Goal: Transaction & Acquisition: Purchase product/service

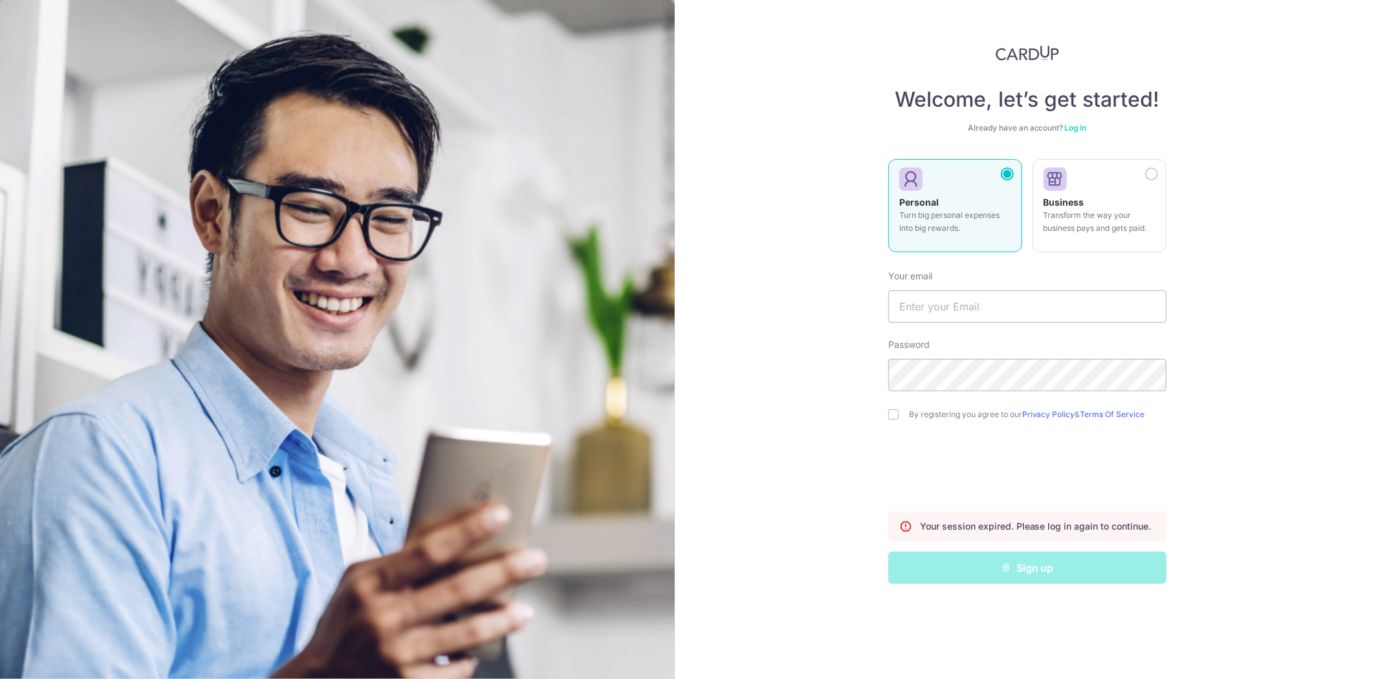
click at [1087, 118] on div "Welcome, let’s get started! Already have an account? Log in Personal Turn big p…" at bounding box center [1027, 314] width 278 height 539
click at [1082, 124] on link "Log in" at bounding box center [1076, 128] width 22 height 10
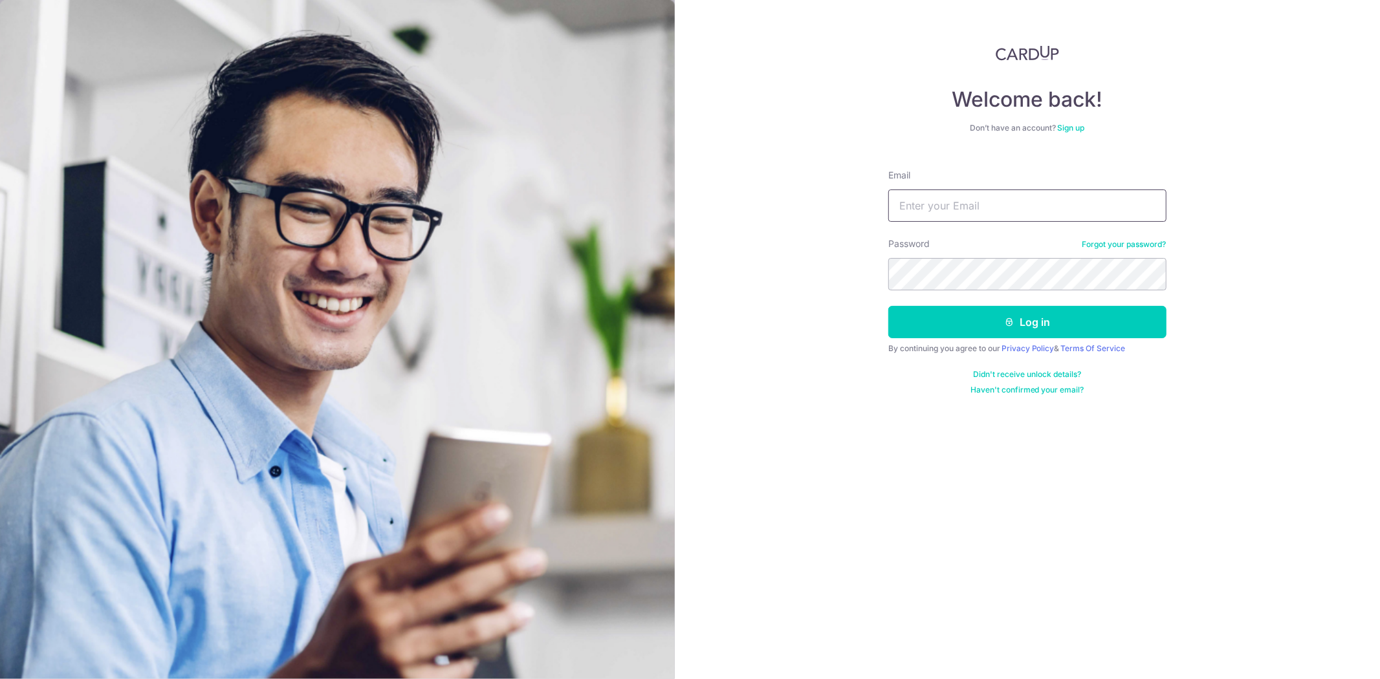
click at [1029, 216] on input "Email" at bounding box center [1027, 206] width 278 height 32
type input "jancis.maldives@gmail.com"
click at [958, 320] on button "Log in" at bounding box center [1027, 322] width 278 height 32
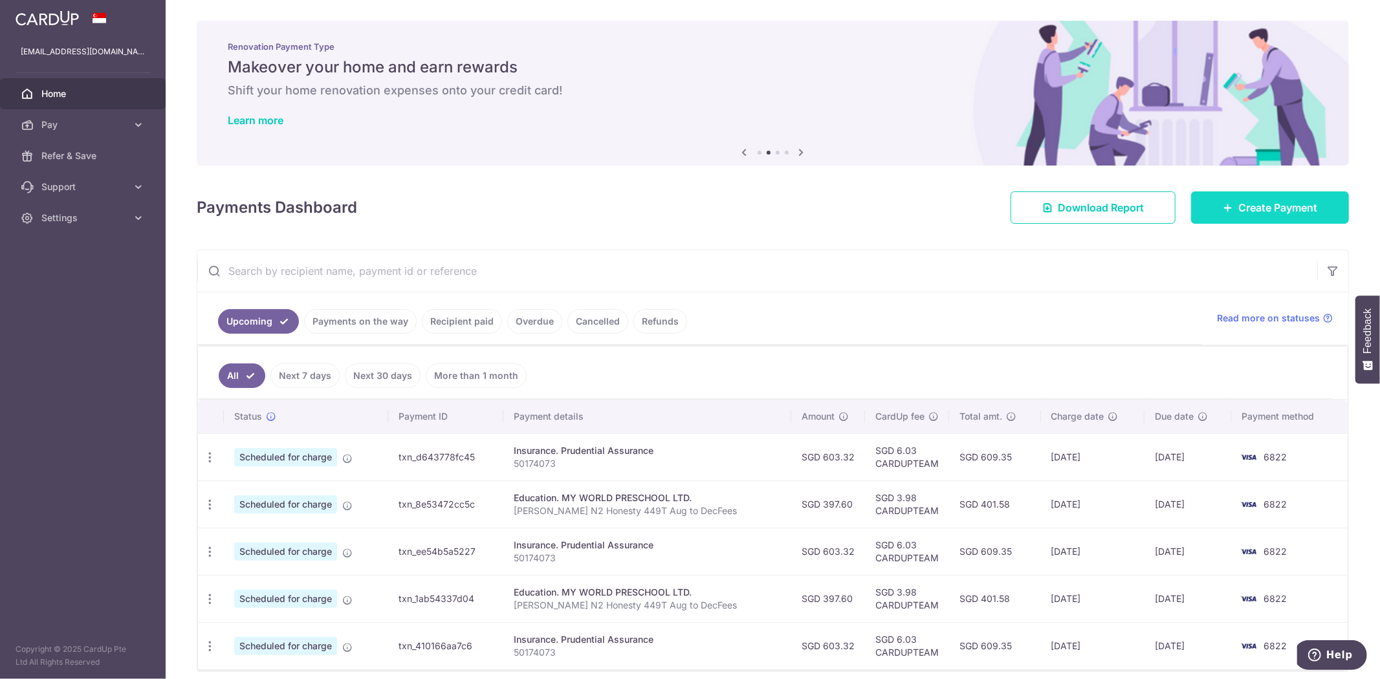
click at [1251, 199] on link "Create Payment" at bounding box center [1270, 207] width 158 height 32
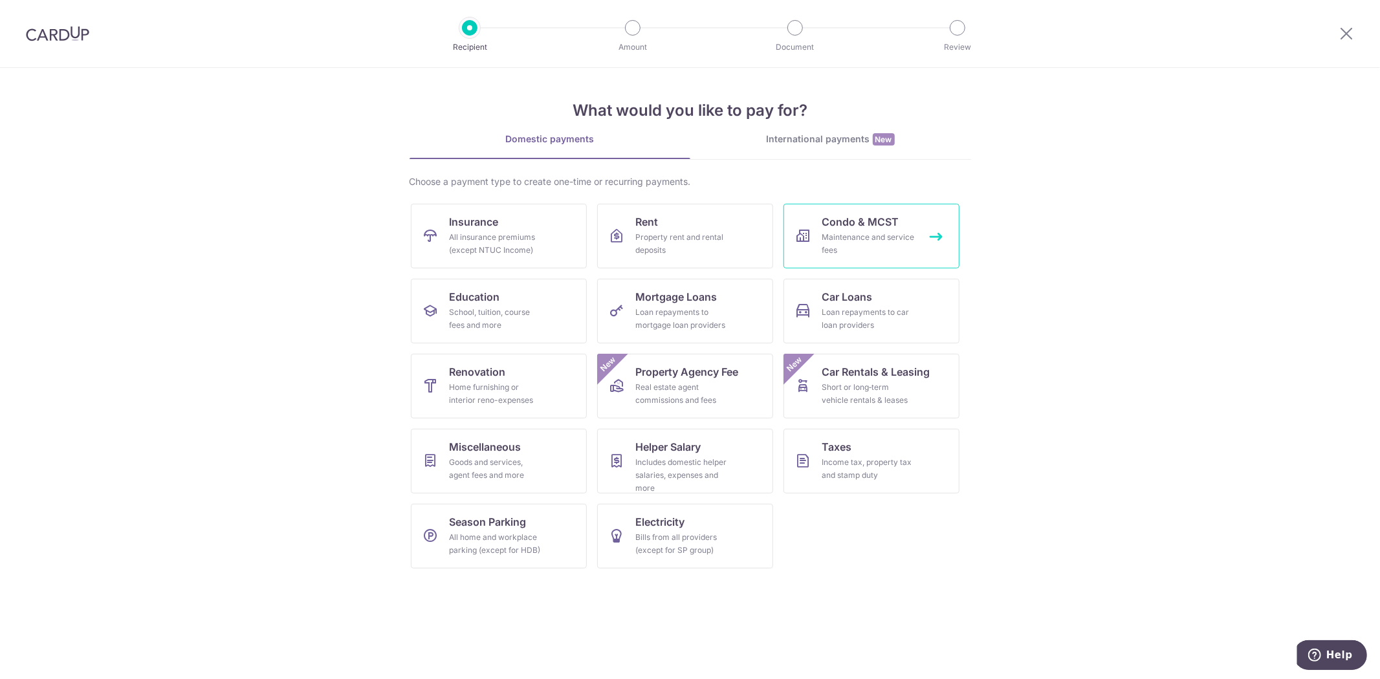
click at [848, 224] on span "Condo & MCST" at bounding box center [860, 222] width 77 height 16
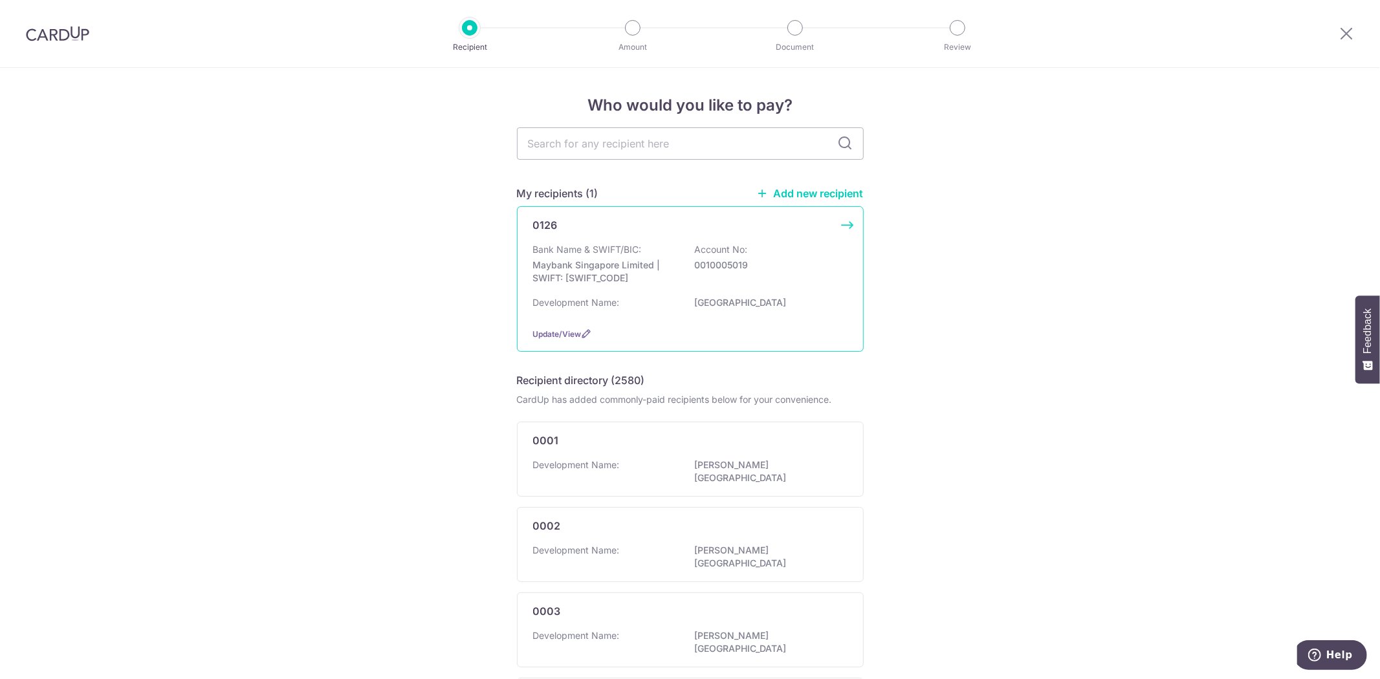
click at [706, 293] on div "Bank Name & SWIFT/BIC: Maybank Singapore Limited | SWIFT: MBBESGS2XXX Account N…" at bounding box center [690, 280] width 314 height 74
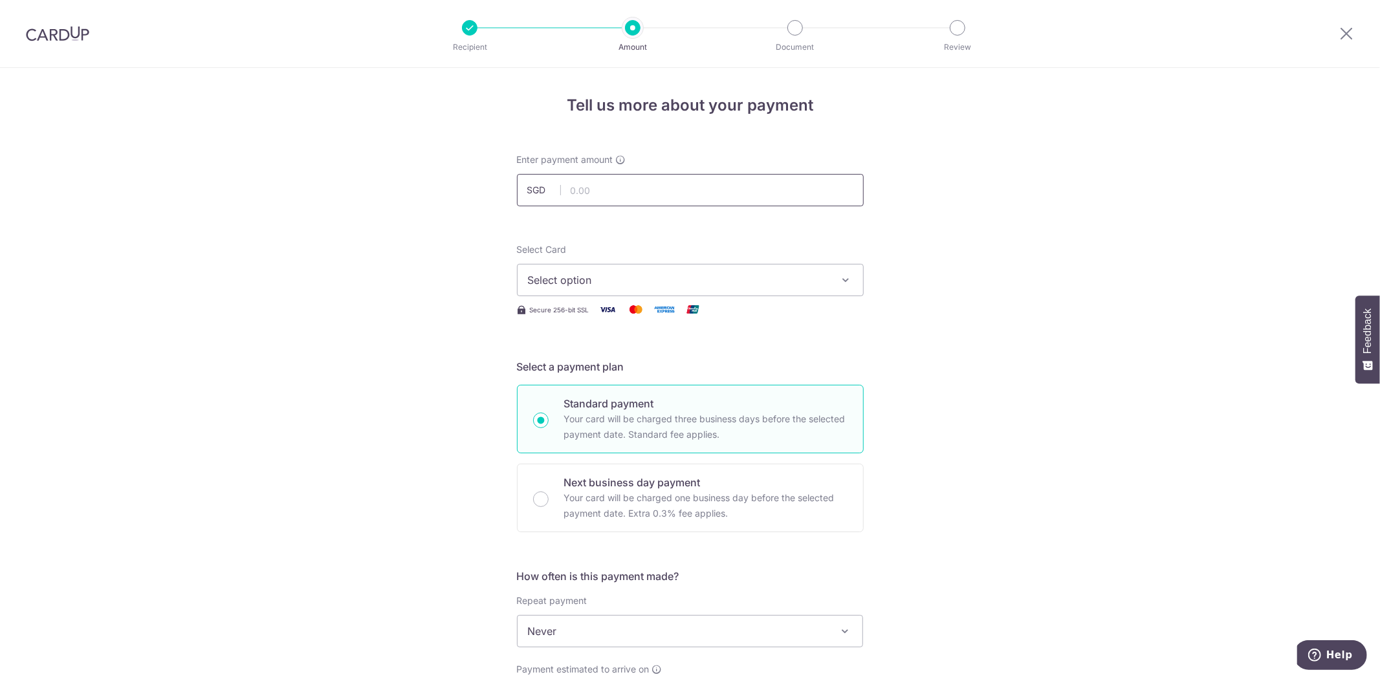
click at [674, 179] on input "text" at bounding box center [690, 190] width 347 height 32
type input "1,129.50"
click at [635, 280] on span "Select option" at bounding box center [678, 280] width 301 height 16
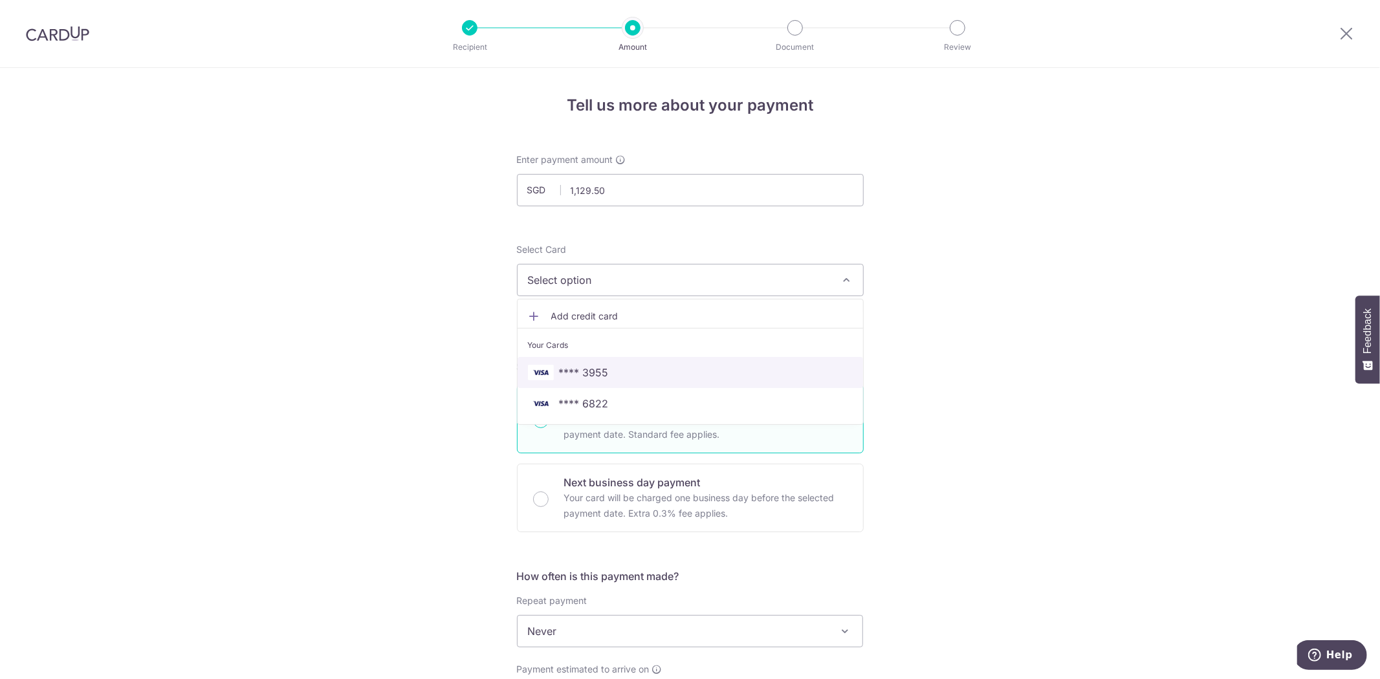
drag, startPoint x: 583, startPoint y: 372, endPoint x: 586, endPoint y: 388, distance: 16.4
click at [583, 373] on span "**** 3955" at bounding box center [584, 373] width 50 height 16
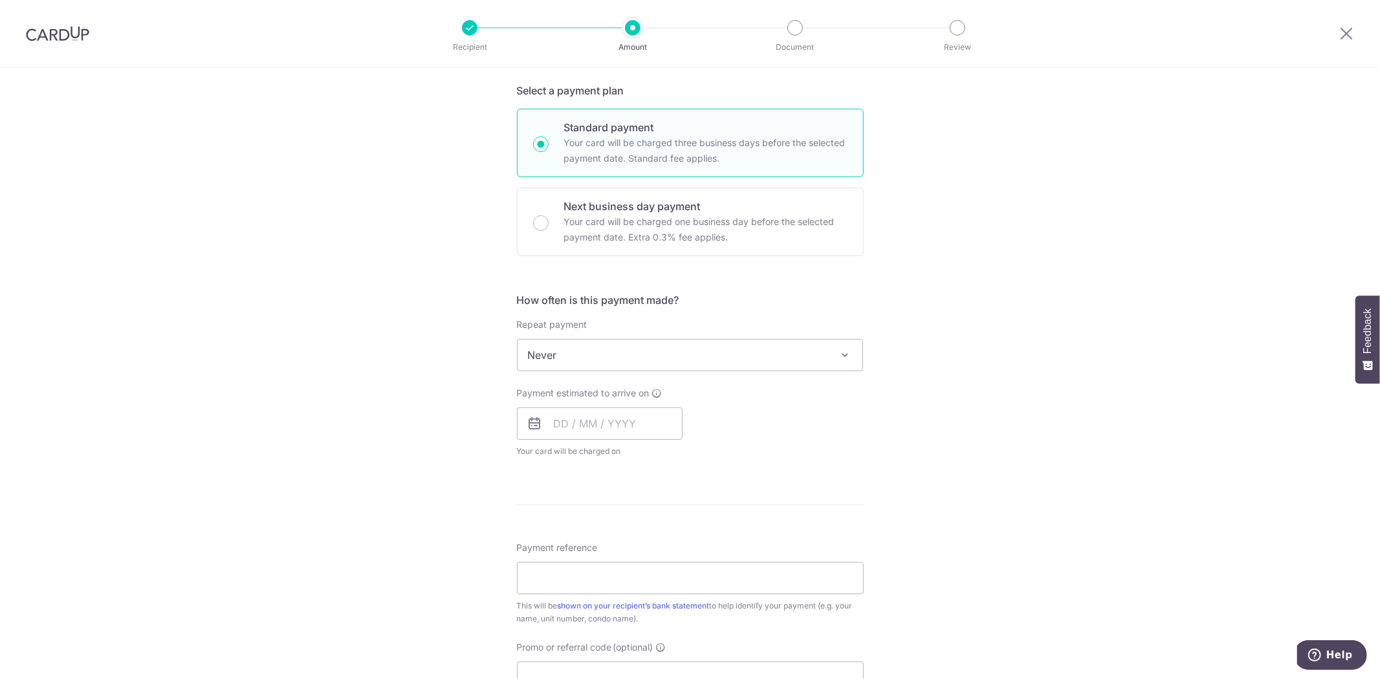
scroll to position [359, 0]
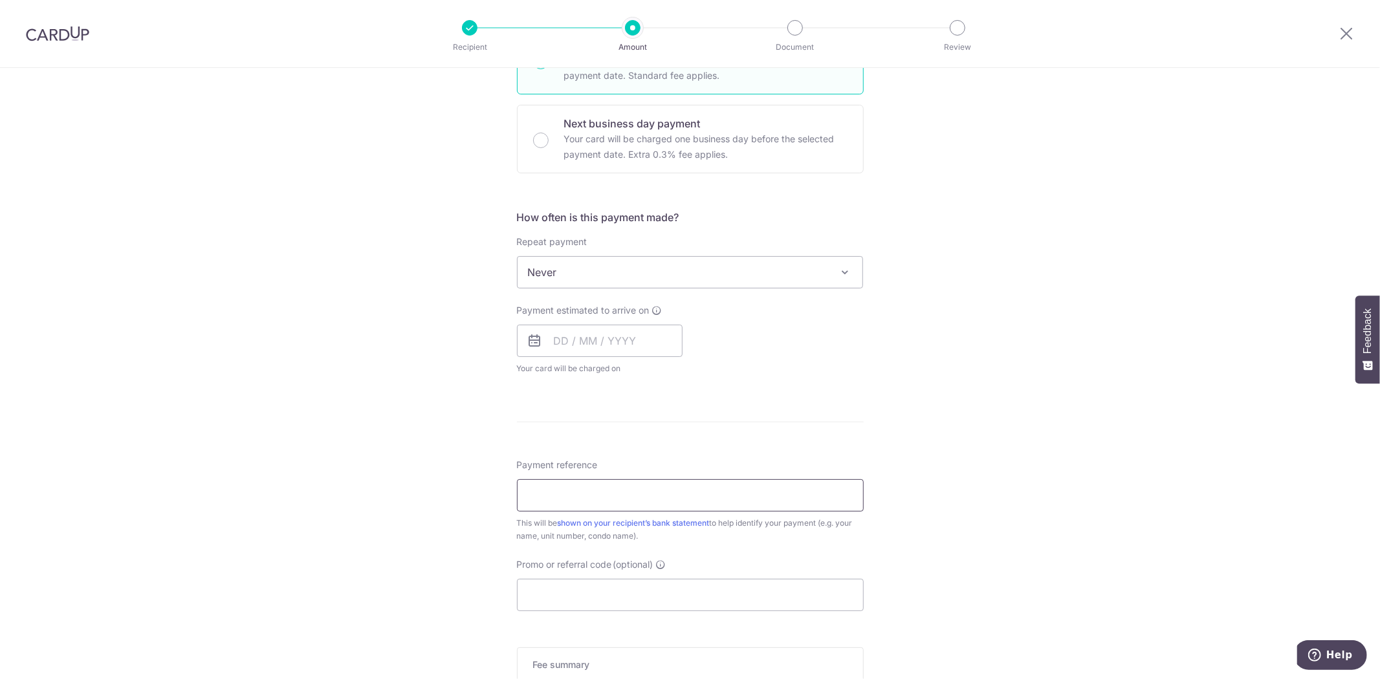
click at [557, 494] on input "Payment reference" at bounding box center [690, 495] width 347 height 32
type input "jancis test"
click at [525, 605] on input "Promo or referral code (optional)" at bounding box center [690, 595] width 347 height 32
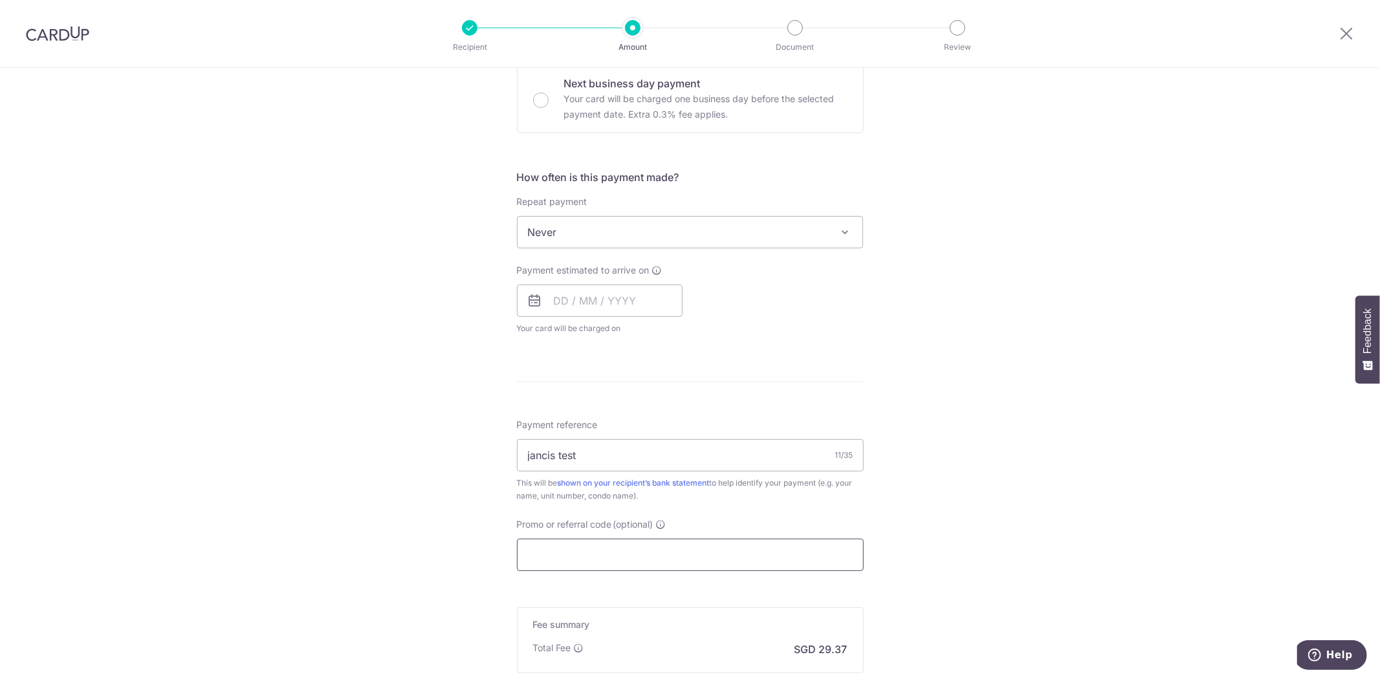
scroll to position [503, 0]
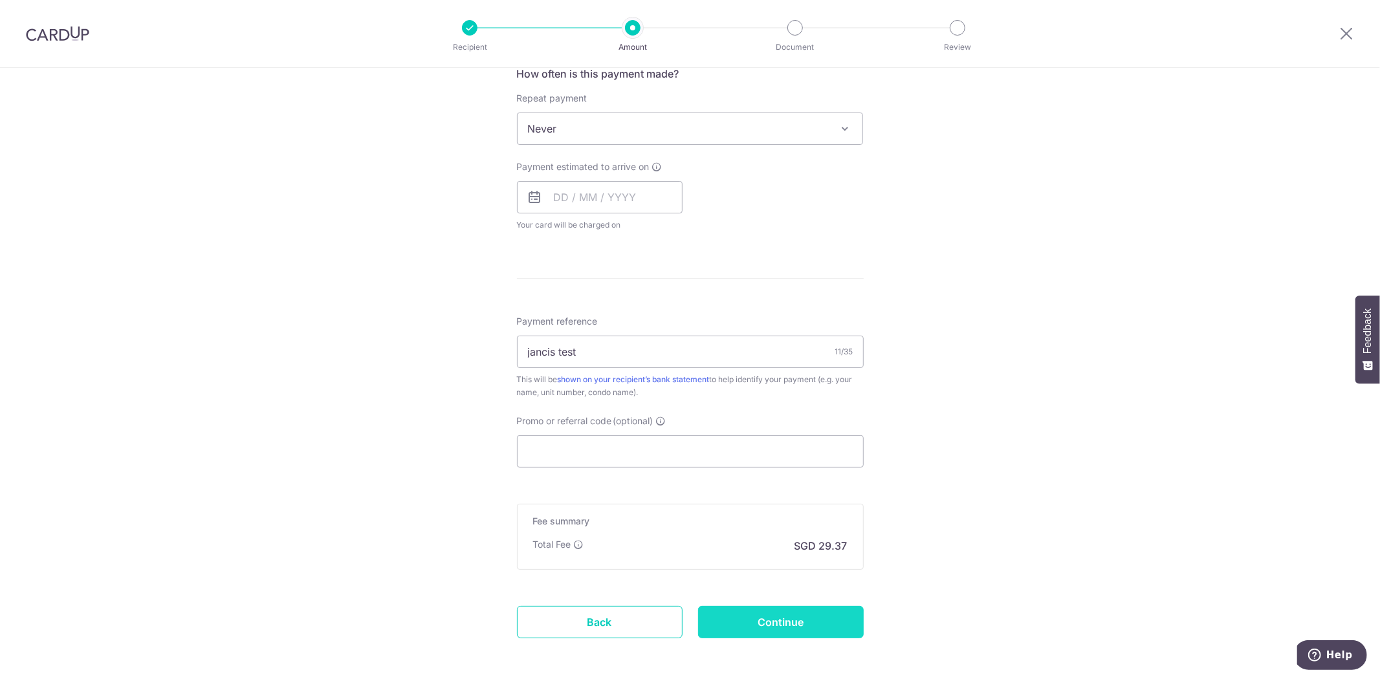
click at [740, 611] on input "Continue" at bounding box center [781, 622] width 166 height 32
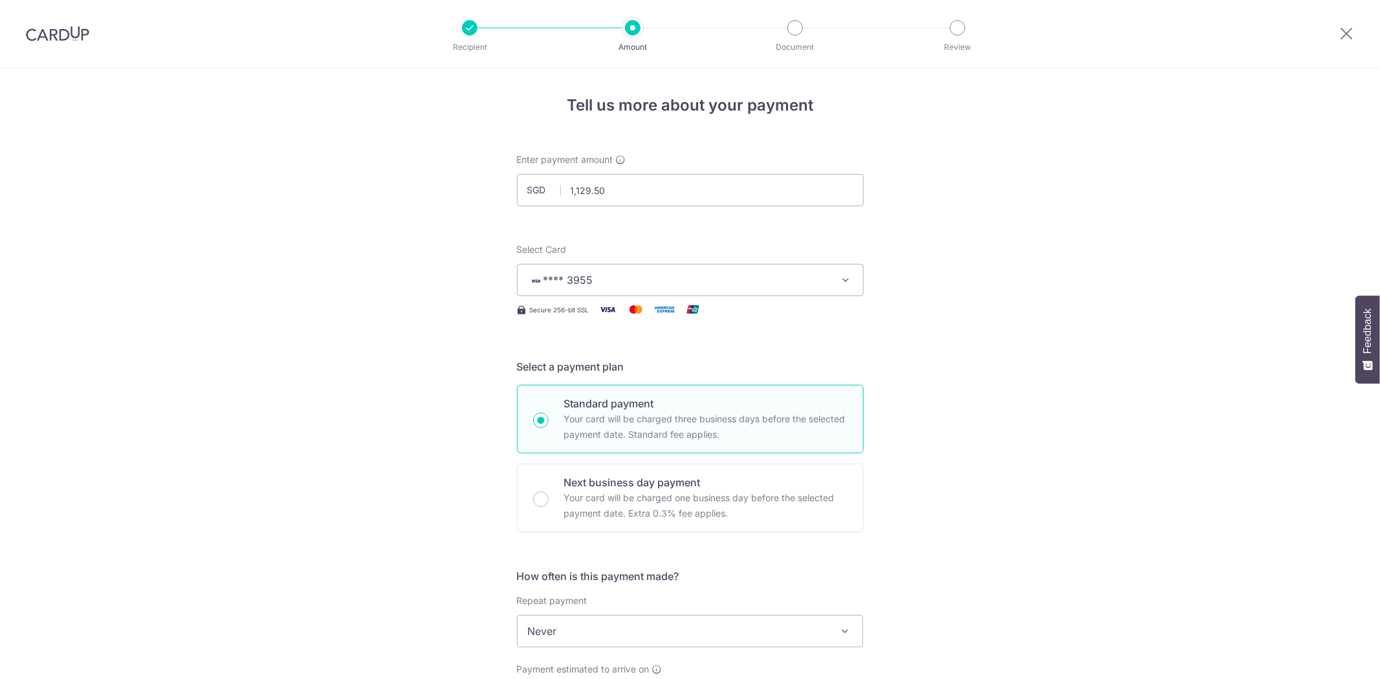
scroll to position [590, 0]
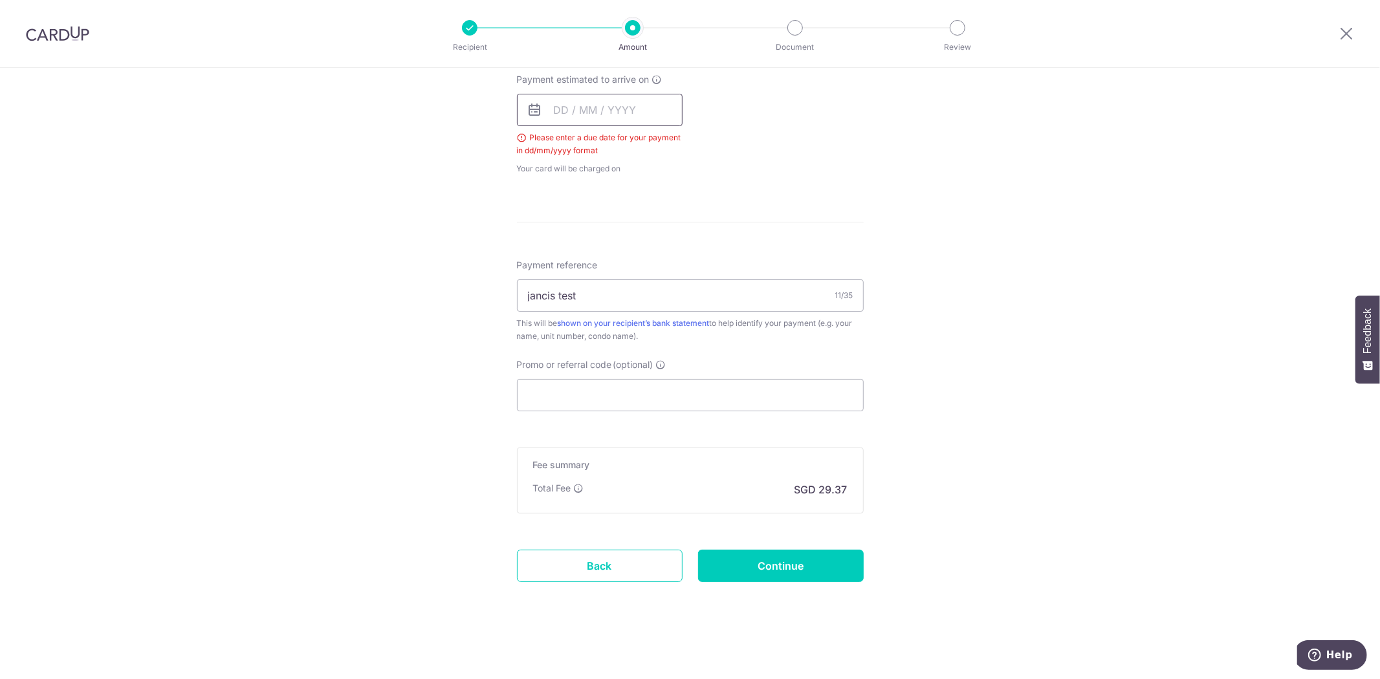
click at [563, 110] on input "text" at bounding box center [600, 110] width 166 height 32
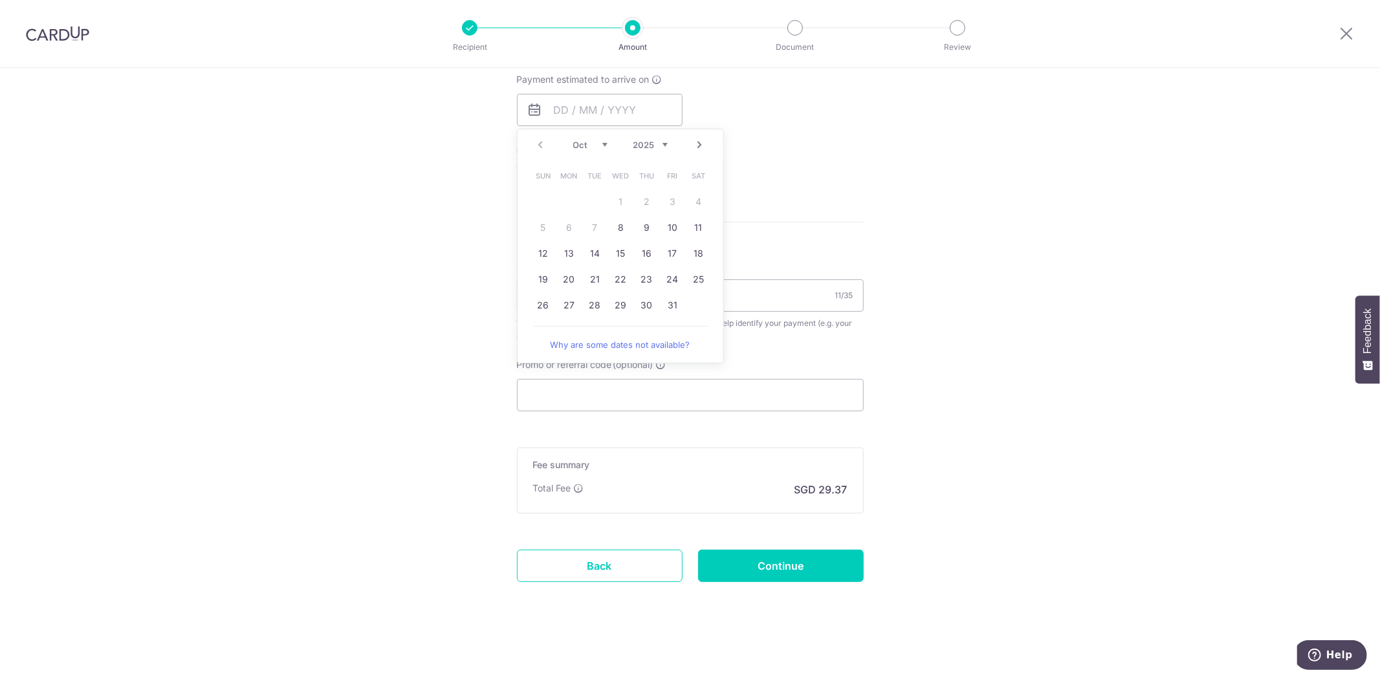
click at [571, 181] on span "Mon" at bounding box center [569, 176] width 21 height 21
drag, startPoint x: 609, startPoint y: 223, endPoint x: 737, endPoint y: 547, distance: 349.1
click at [611, 223] on link "8" at bounding box center [621, 227] width 21 height 21
type input "08/10/2025"
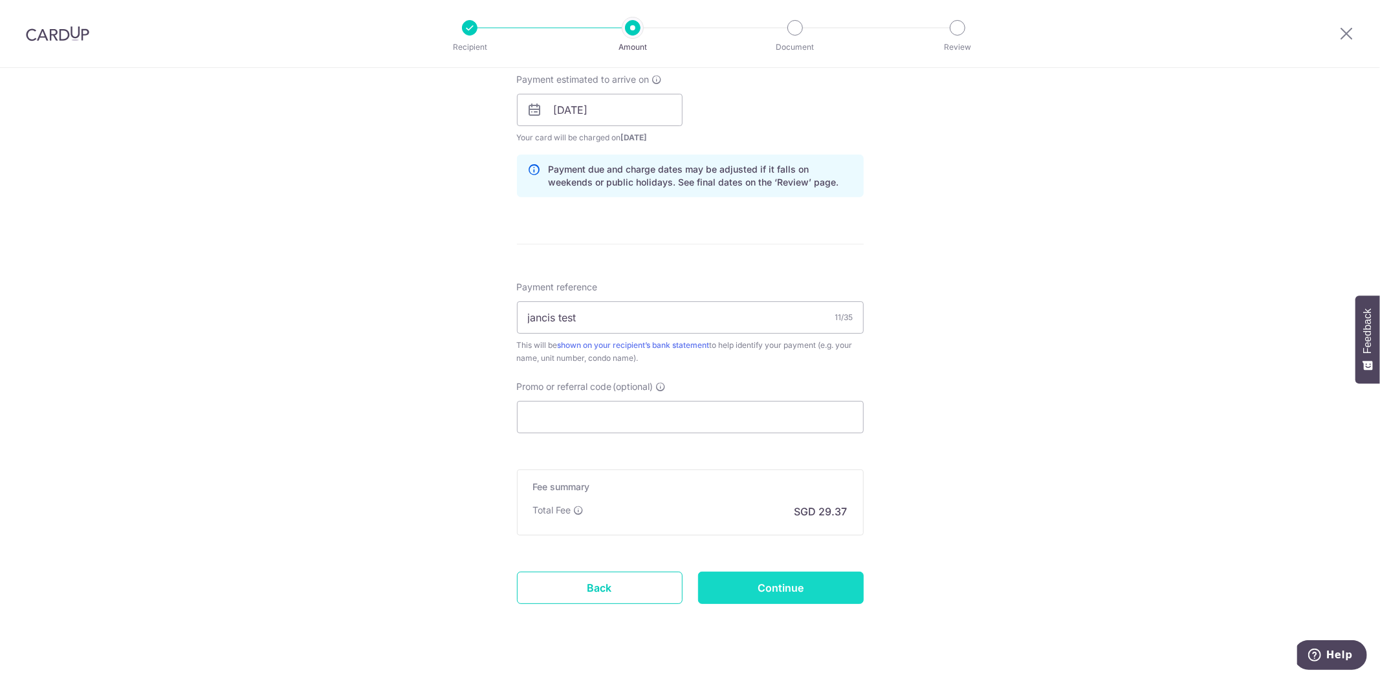
click at [760, 597] on input "Continue" at bounding box center [781, 588] width 166 height 32
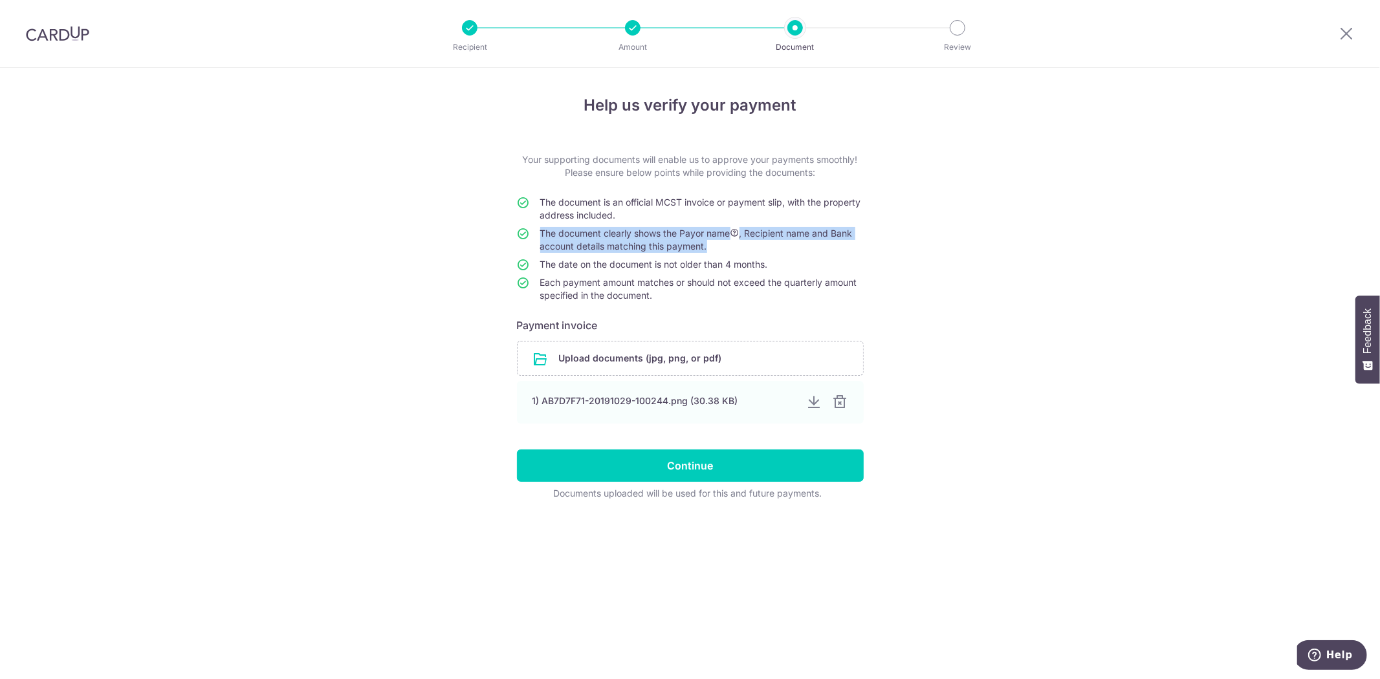
drag, startPoint x: 690, startPoint y: 246, endPoint x: 530, endPoint y: 233, distance: 160.4
click at [530, 233] on tr "The document clearly shows the Payor name , Recipient name and Bank account det…" at bounding box center [690, 242] width 347 height 31
